Goal: Browse casually

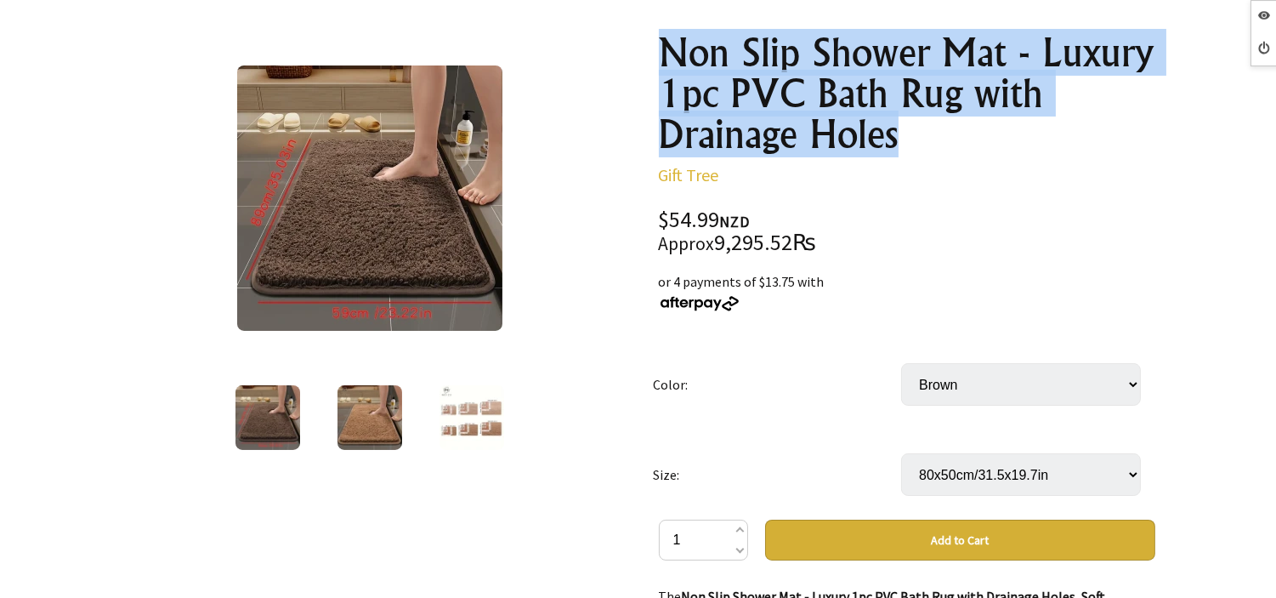
drag, startPoint x: 666, startPoint y: 32, endPoint x: 997, endPoint y: 116, distance: 342.0
click at [997, 116] on h1 "Non Slip Shower Mat - Luxury 1pc PVC Bath Rug with Drainage Holes" at bounding box center [907, 93] width 496 height 122
copy h1 "Non Slip Shower Mat - Luxury 1pc PVC Bath Rug with Drainage Holes"
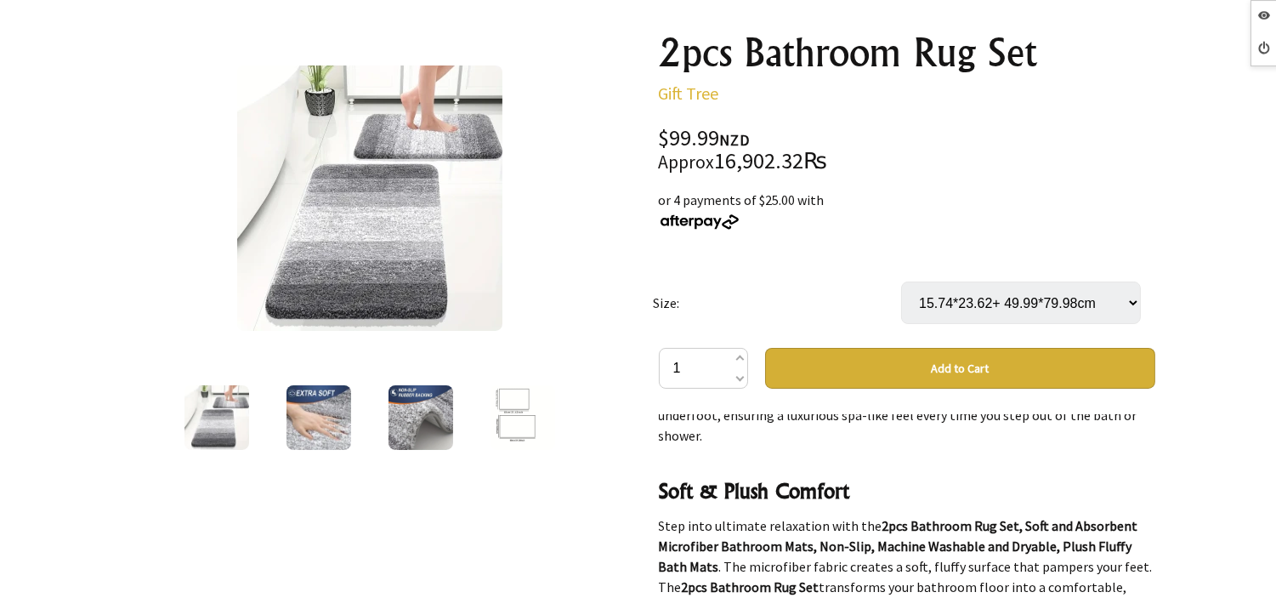
scroll to position [189, 0]
